Goal: Information Seeking & Learning: Compare options

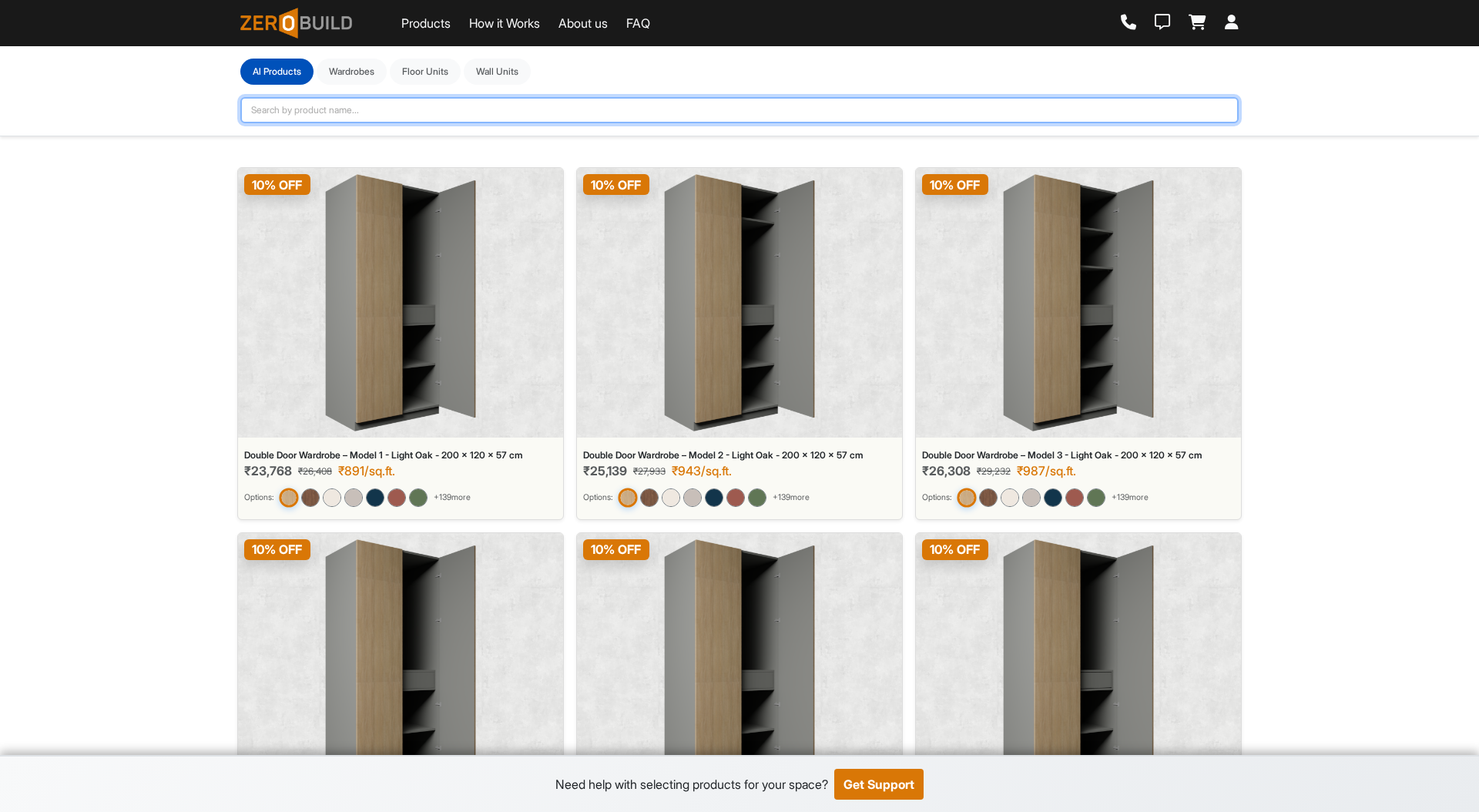
click at [486, 111] on input "text" at bounding box center [739, 110] width 998 height 26
type input "flap"
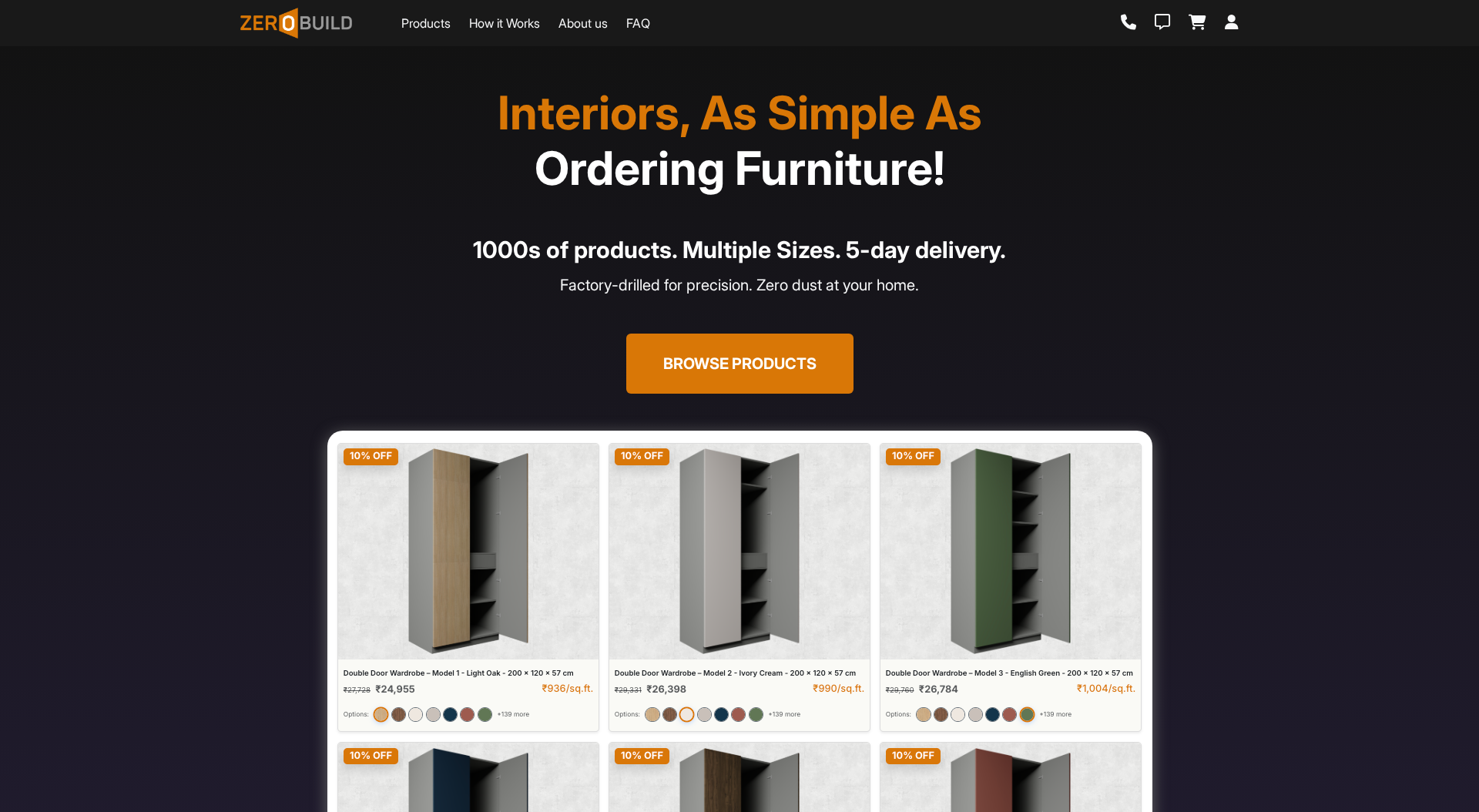
click at [705, 373] on button "Browse Products" at bounding box center [740, 362] width 227 height 60
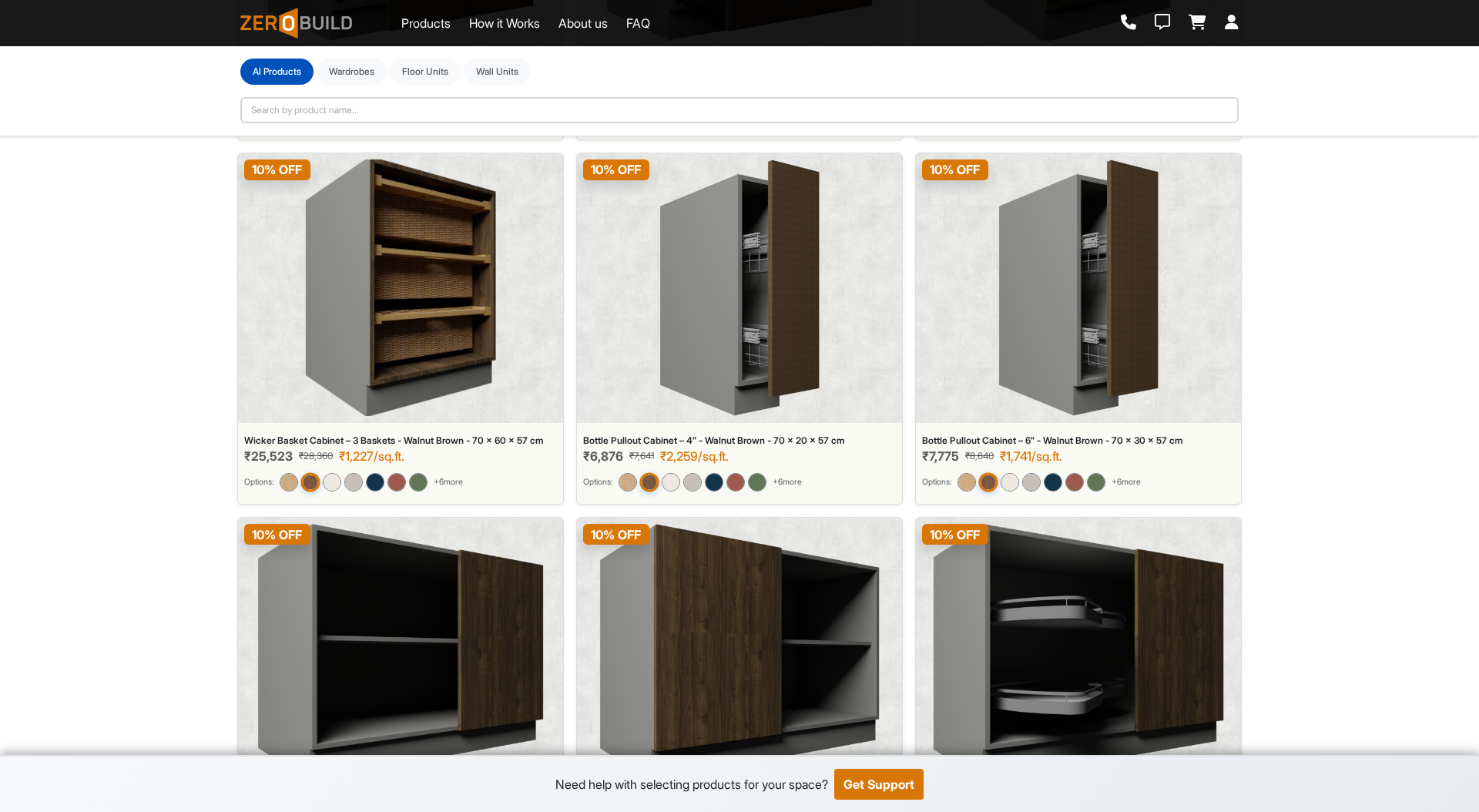
scroll to position [8049, 0]
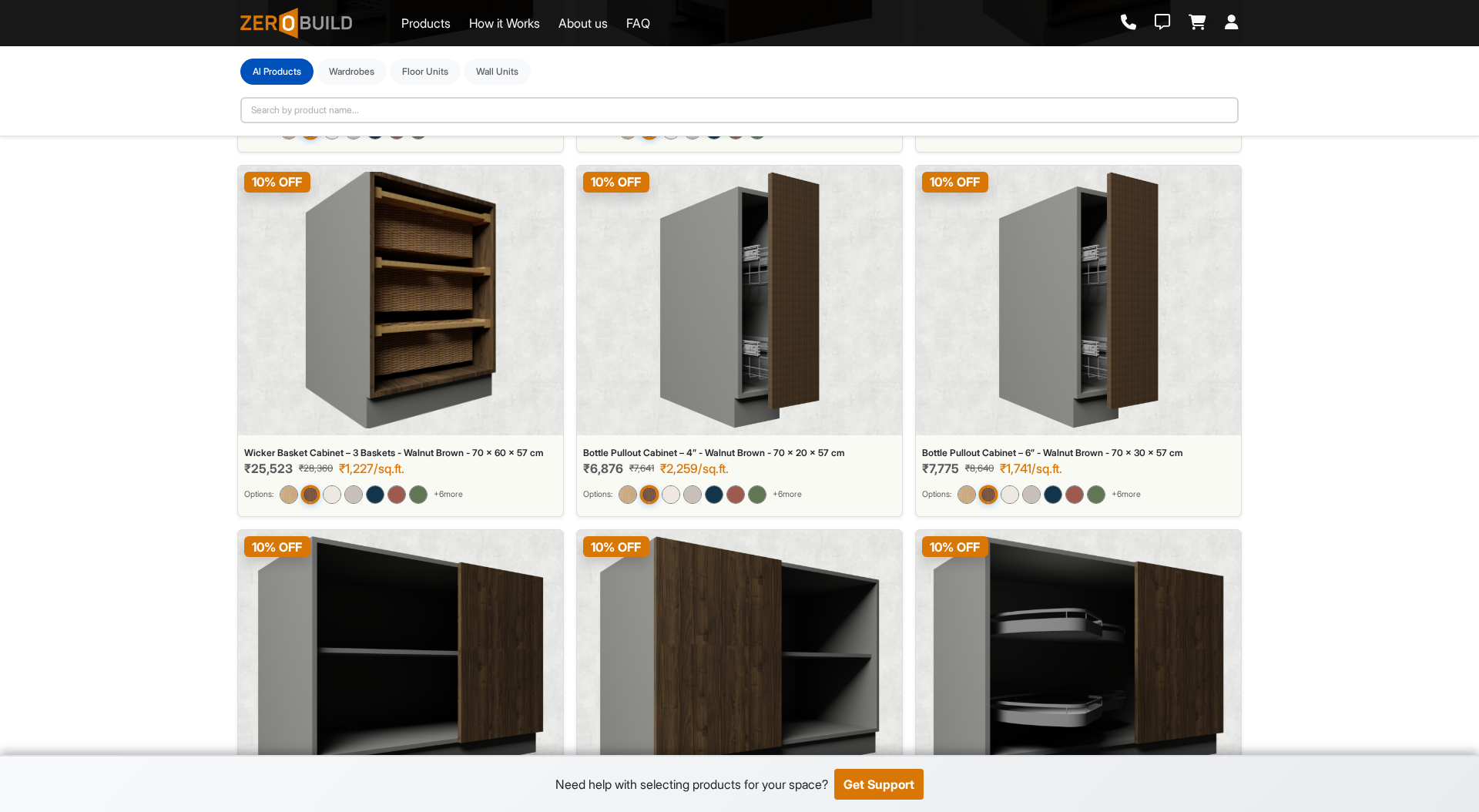
click at [751, 330] on img at bounding box center [739, 300] width 160 height 258
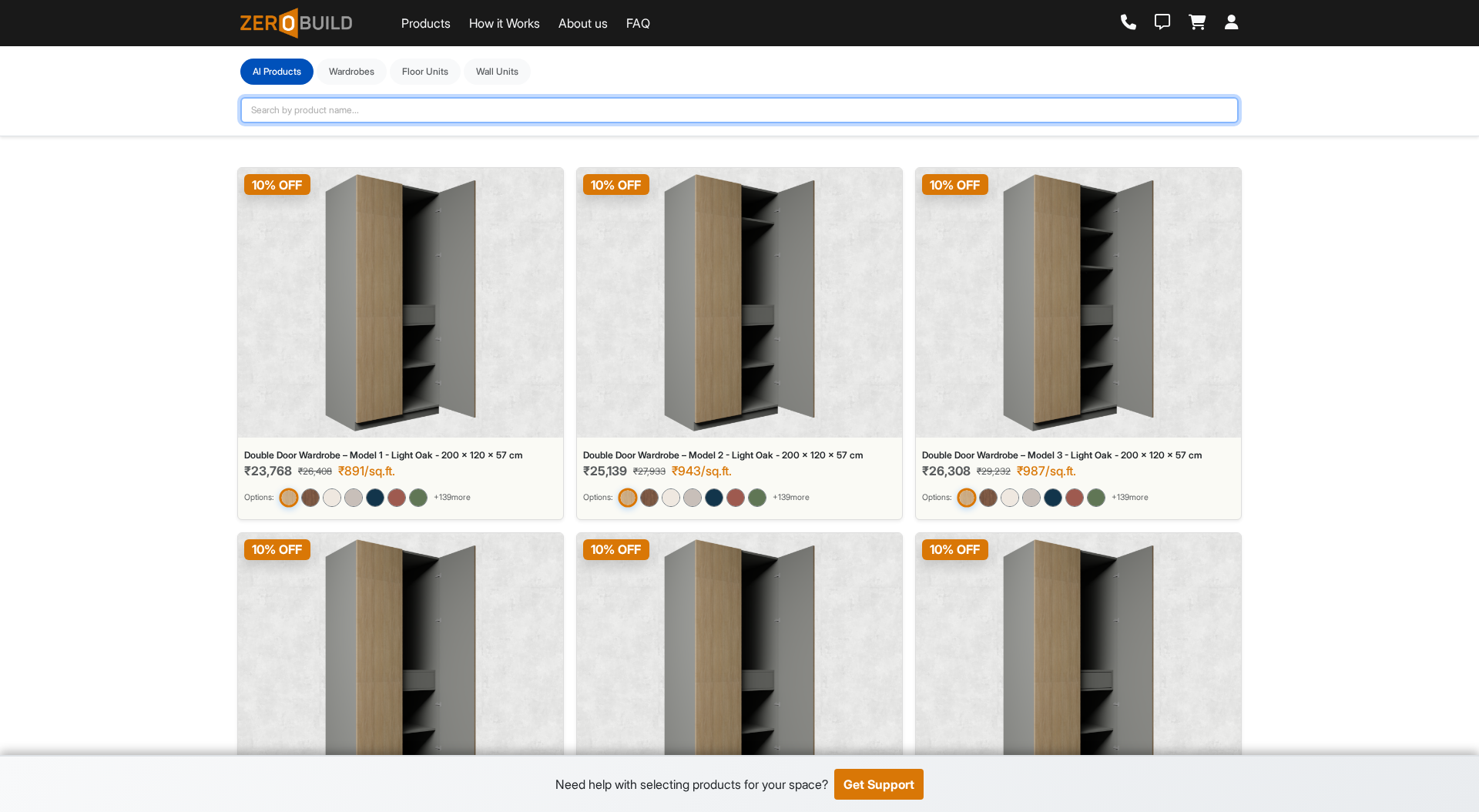
click at [569, 111] on input "text" at bounding box center [739, 110] width 998 height 26
type input "wicker"
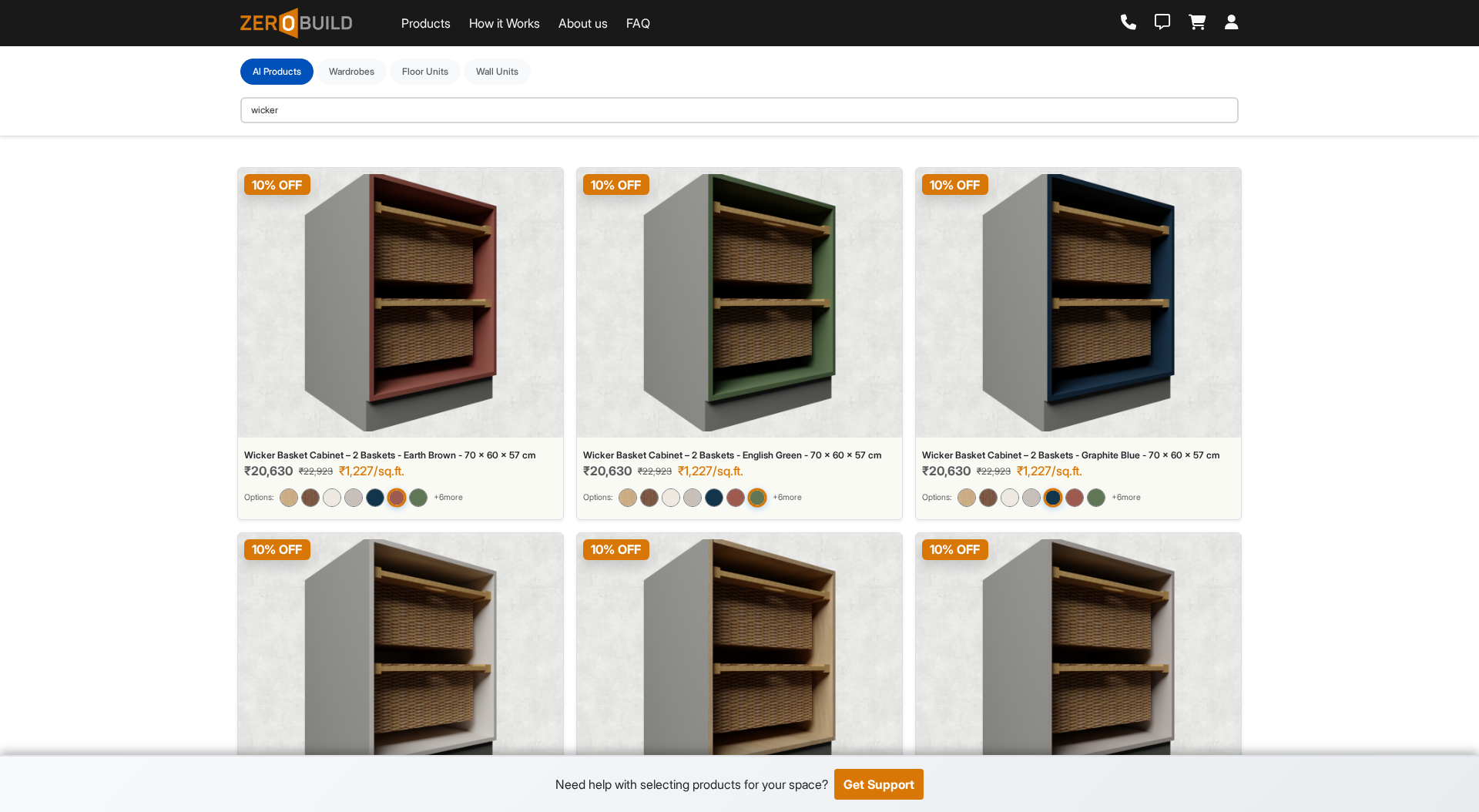
click at [697, 640] on img at bounding box center [740, 667] width 193 height 258
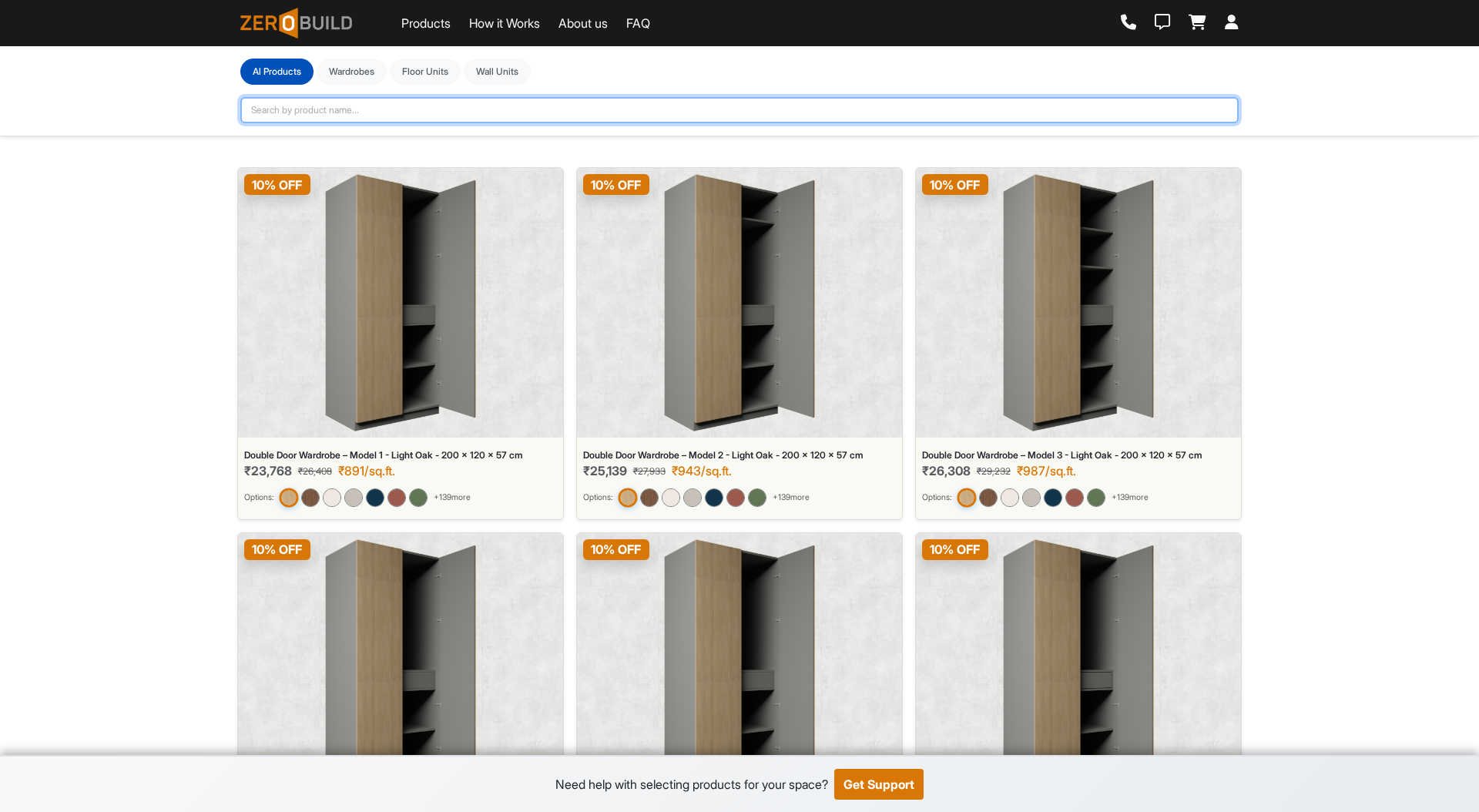
click at [674, 103] on input "text" at bounding box center [739, 110] width 998 height 26
type input "magic"
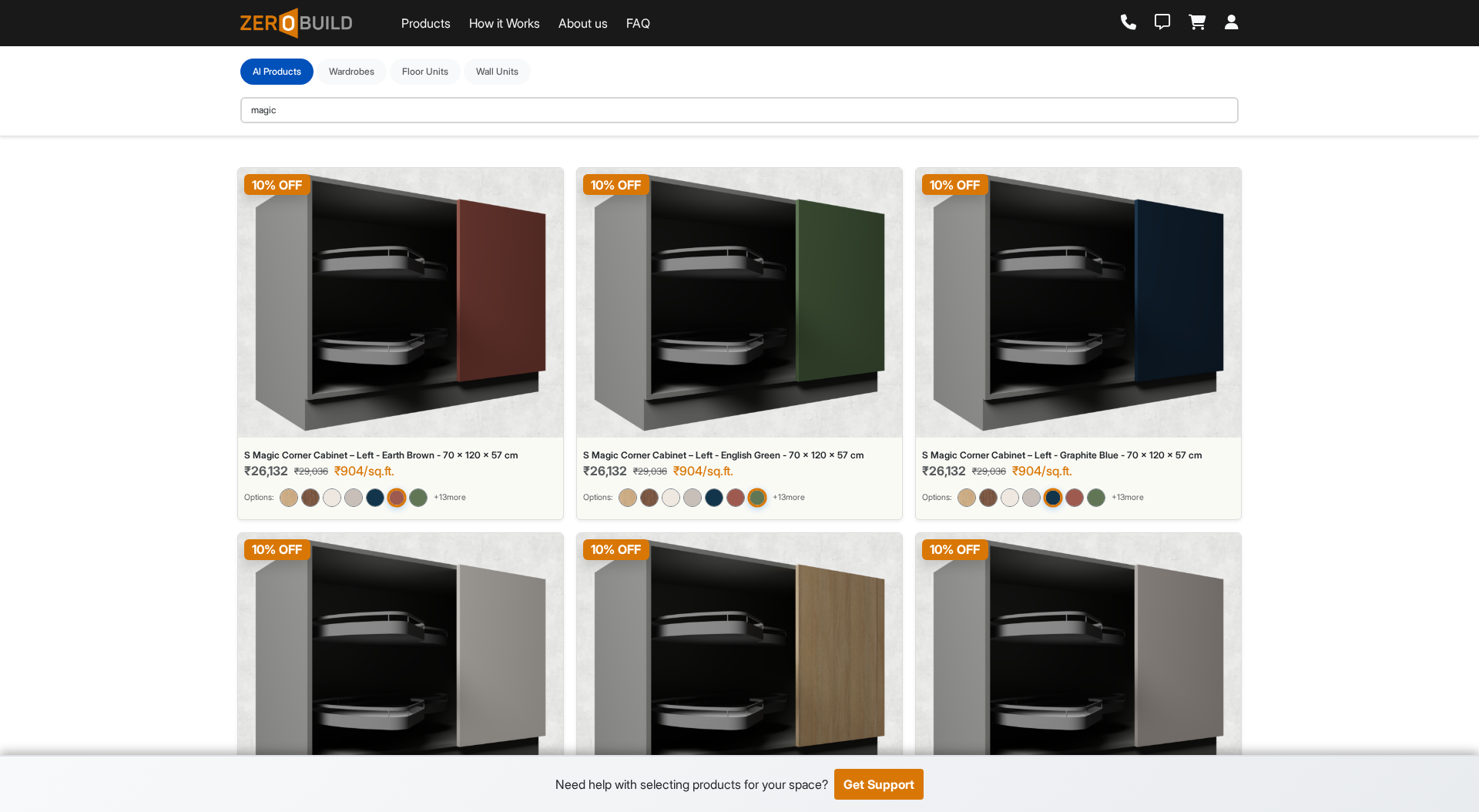
click at [762, 240] on img at bounding box center [739, 303] width 291 height 258
